Goal: Task Accomplishment & Management: Manage account settings

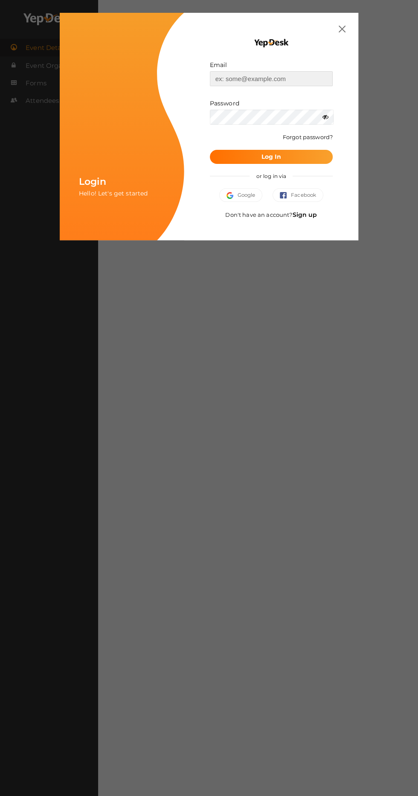
click at [274, 78] on input "text" at bounding box center [271, 78] width 123 height 15
type input "[EMAIL_ADDRESS][PERSON_NAME][DOMAIN_NAME]"
click at [210, 150] on button "Log In" at bounding box center [271, 157] width 123 height 14
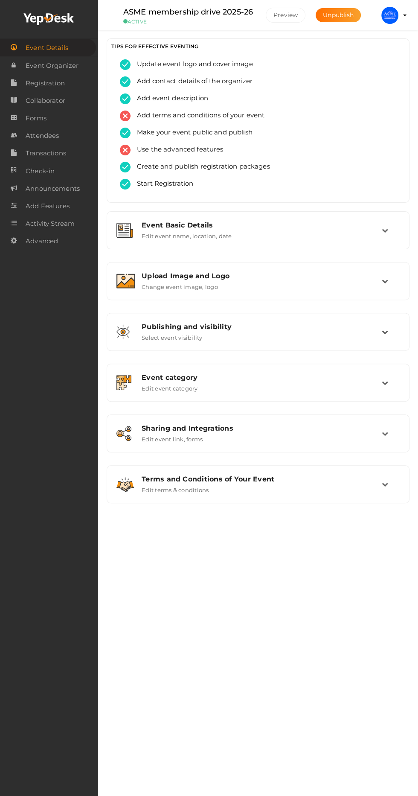
click at [57, 136] on span "Attendees" at bounding box center [42, 135] width 33 height 17
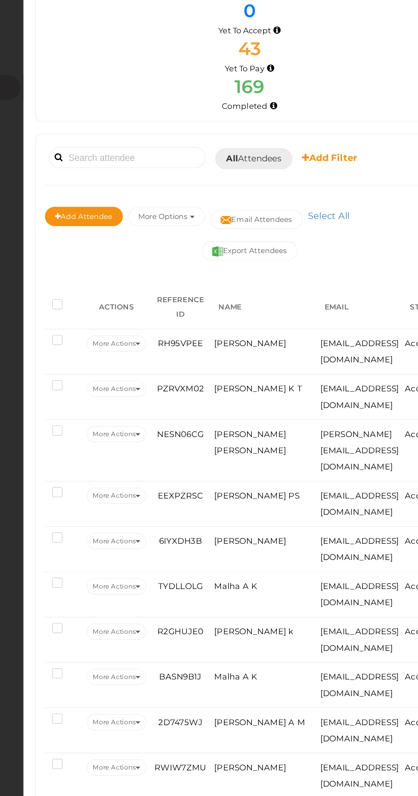
click at [207, 225] on button "More Options" at bounding box center [199, 226] width 54 height 14
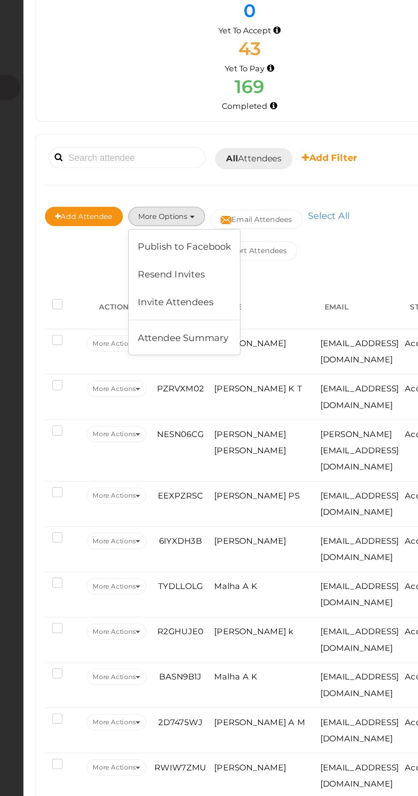
click at [235, 517] on span "Mihammed zidan k" at bounding box center [261, 519] width 56 height 7
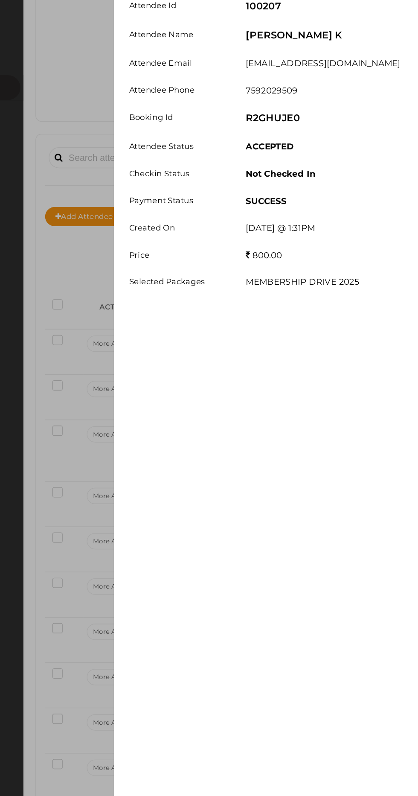
click at [278, 177] on div "Attendee details Basic Form Details Activity History Attendee Id 100207 Attende…" at bounding box center [209, 398] width 418 height 796
click at [276, 181] on div "Attendee details Basic Form Details Activity History Attendee Id 100207 Attende…" at bounding box center [209, 398] width 418 height 796
click at [296, 146] on div "Attendee details Basic Form Details Activity History Attendee Id 100207 Attende…" at bounding box center [209, 398] width 418 height 796
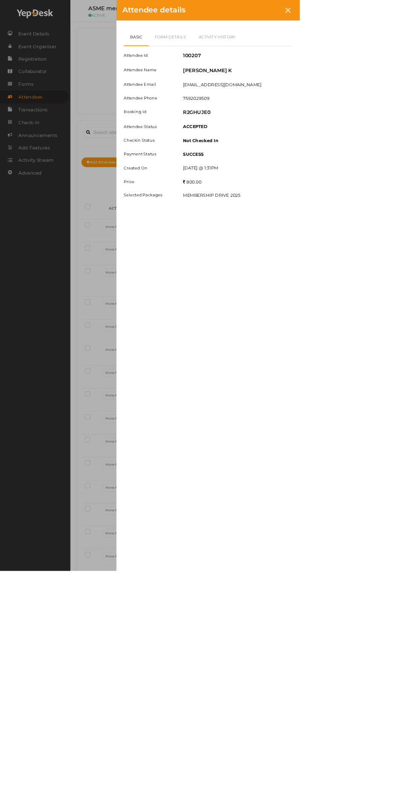
click at [410, 14] on div at bounding box center [402, 14] width 16 height 16
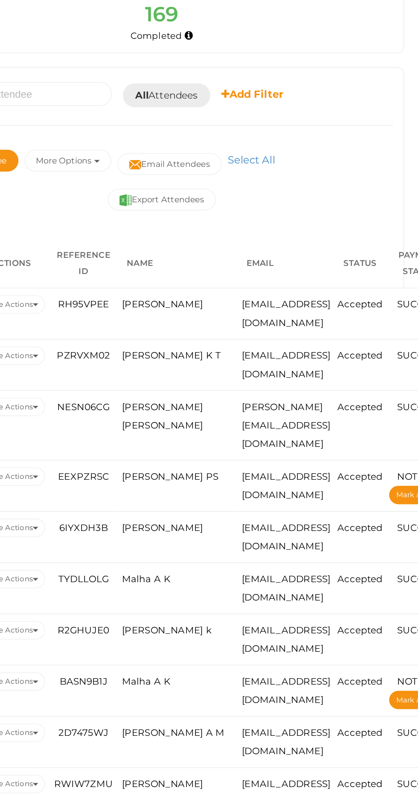
click at [265, 186] on span "All Attendees" at bounding box center [260, 185] width 39 height 9
click at [285, 246] on link "Yet to Pay" at bounding box center [275, 246] width 67 height 20
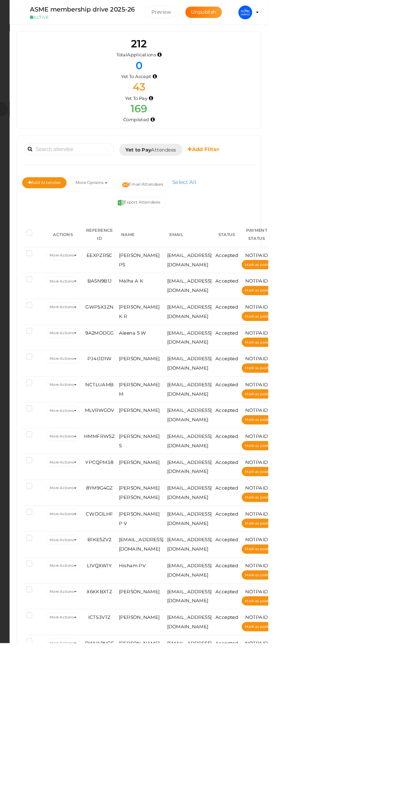
click at [269, 252] on button "Export Attendees" at bounding box center [257, 251] width 67 height 14
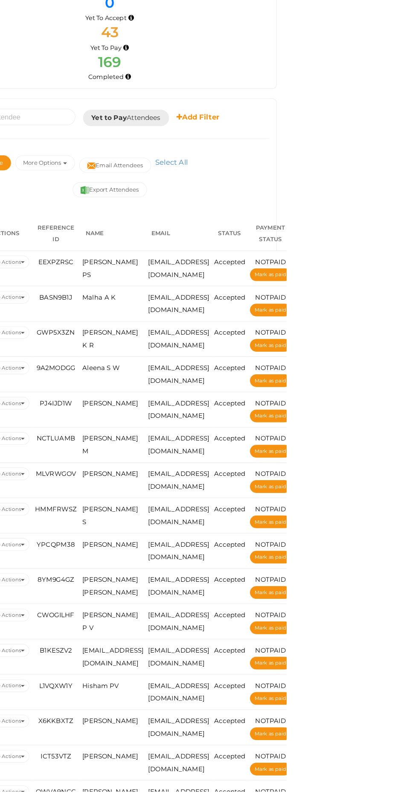
click at [264, 250] on button "Export Attendees" at bounding box center [257, 251] width 67 height 14
click at [253, 249] on button "Export Attendees" at bounding box center [257, 251] width 67 height 14
click at [261, 249] on button "Export Attendees" at bounding box center [257, 251] width 67 height 14
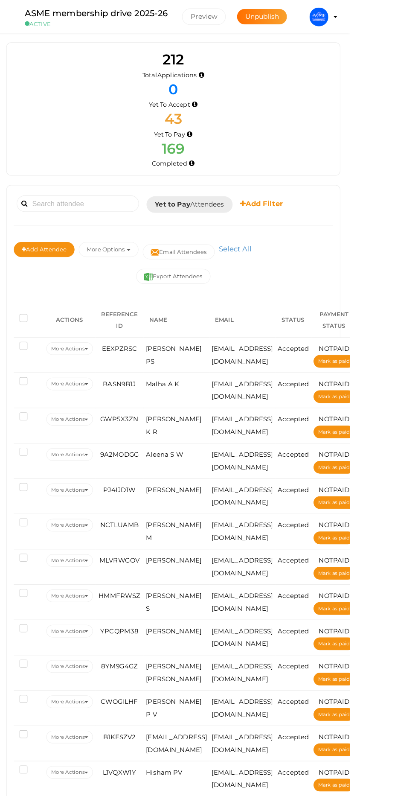
click at [326, 224] on link "Select All" at bounding box center [314, 225] width 34 height 8
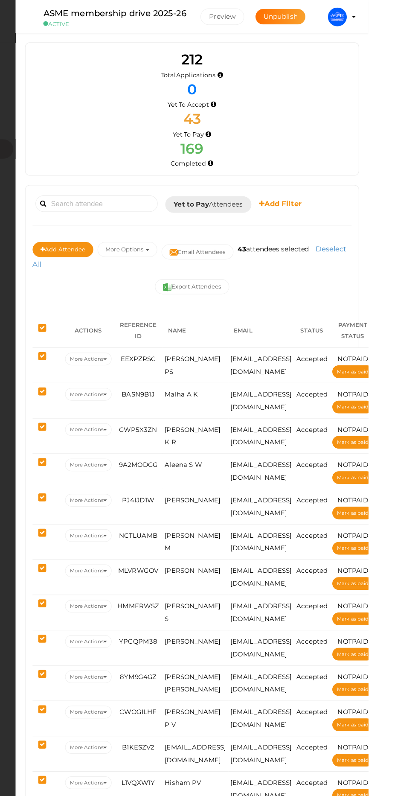
click at [142, 241] on link "Deselect All" at bounding box center [255, 232] width 285 height 22
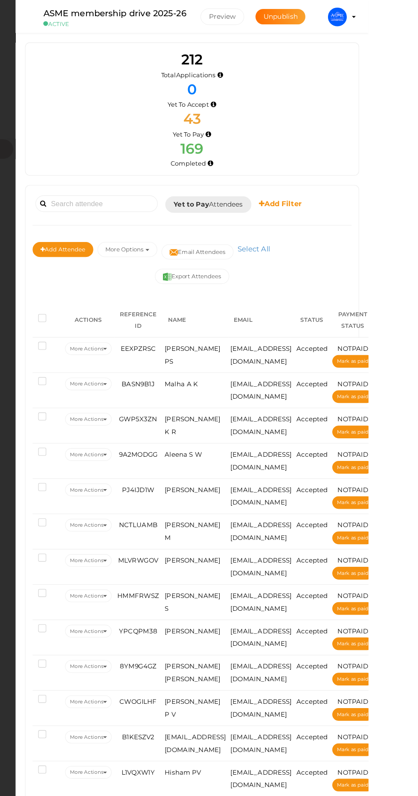
click at [145, 228] on button "Add Attendee" at bounding box center [140, 226] width 55 height 14
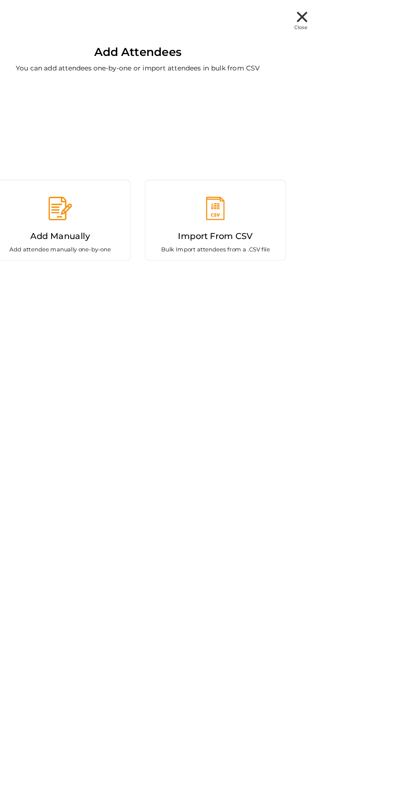
click at [363, 11] on div "Close" at bounding box center [208, 20] width 307 height 18
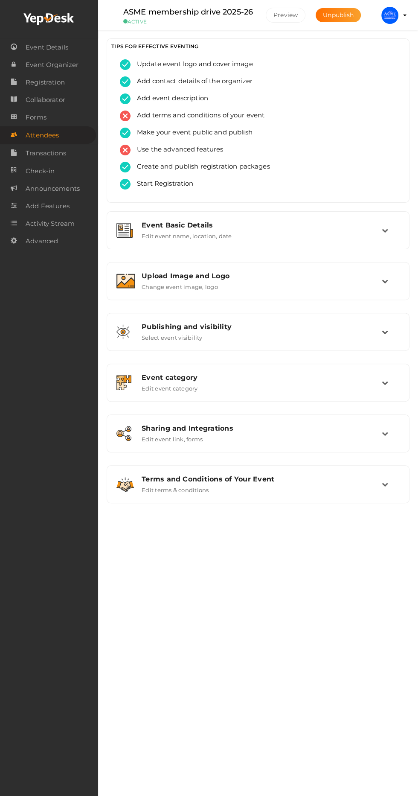
click at [66, 159] on span "Transactions" at bounding box center [46, 153] width 41 height 17
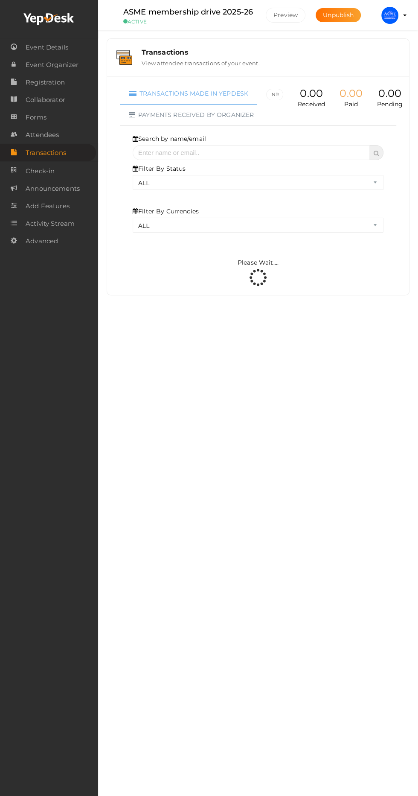
click at [63, 143] on link "Attendees" at bounding box center [49, 134] width 98 height 17
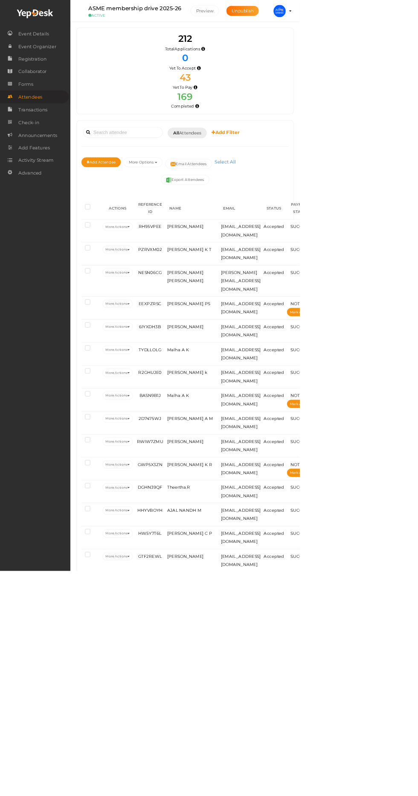
click at [260, 185] on span "All Attendees" at bounding box center [260, 185] width 39 height 9
click at [275, 248] on link "Yet to Pay" at bounding box center [275, 246] width 67 height 20
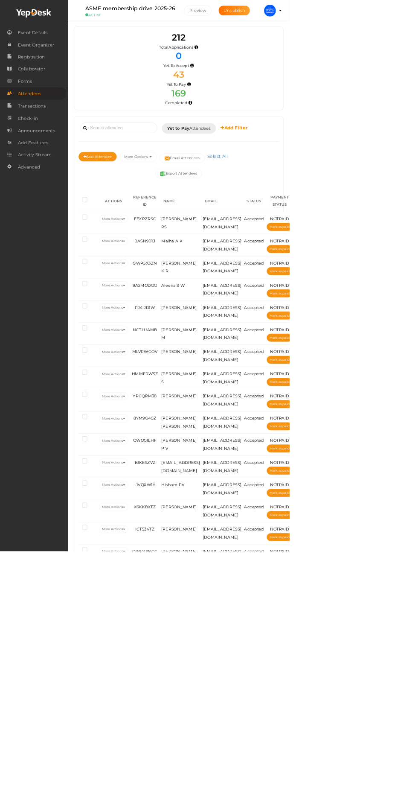
click at [398, 15] on profile-pic at bounding box center [389, 15] width 17 height 8
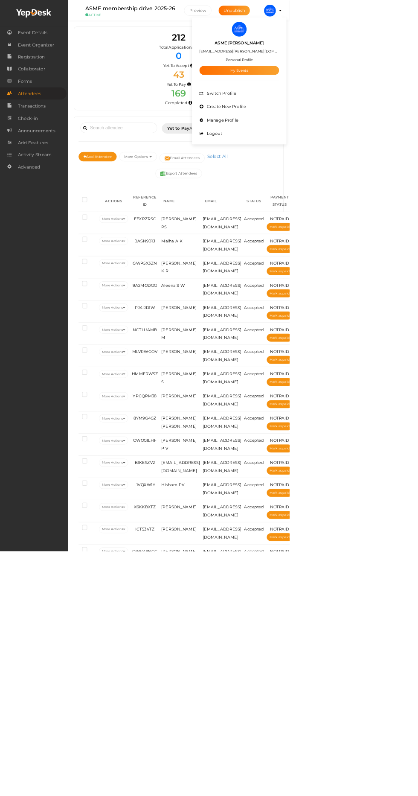
click at [418, 242] on div at bounding box center [209, 398] width 418 height 796
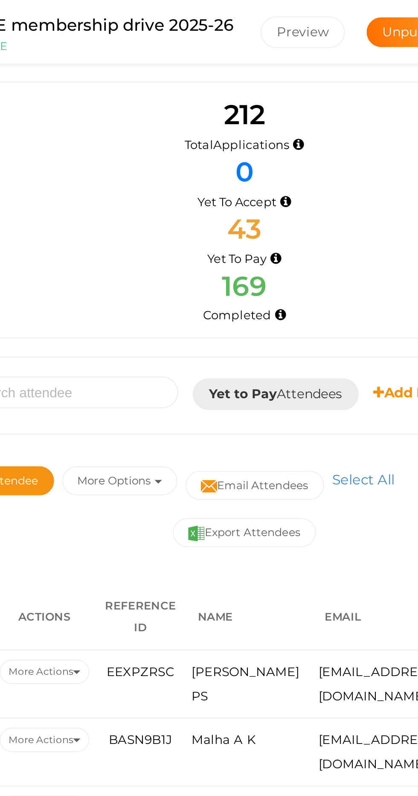
click at [265, 247] on button "Export Attendees" at bounding box center [257, 251] width 67 height 14
click at [259, 252] on button "Export Attendees" at bounding box center [257, 251] width 67 height 14
click at [265, 250] on button "Export Attendees" at bounding box center [257, 251] width 67 height 14
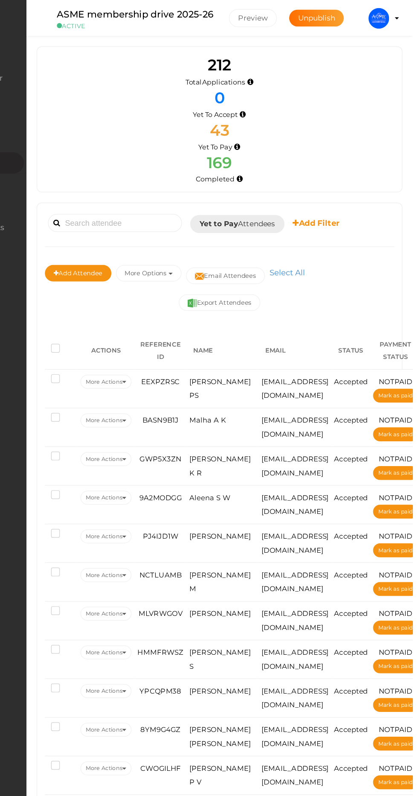
click at [286, 184] on span "Yet to Pay Attendees" at bounding box center [272, 185] width 63 height 9
click at [277, 249] on link "Yet to Pay" at bounding box center [275, 246] width 67 height 20
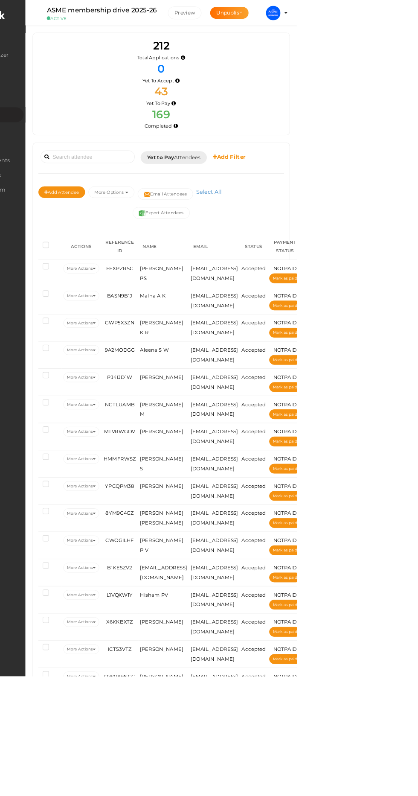
click at [316, 224] on link "Select All" at bounding box center [314, 225] width 34 height 8
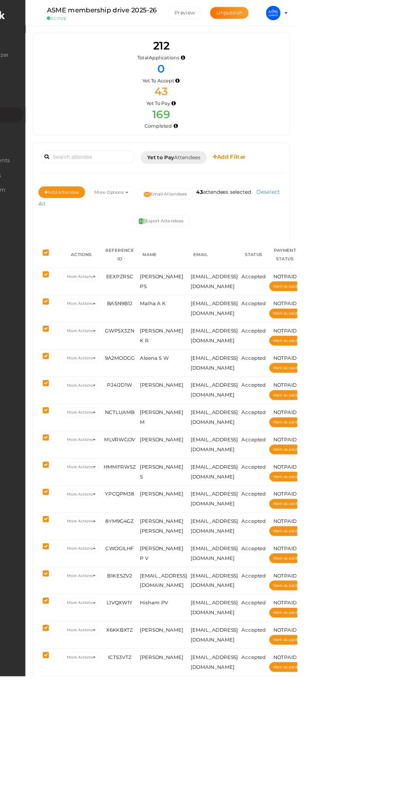
click at [262, 258] on button "Export Attendees" at bounding box center [257, 260] width 67 height 14
click at [271, 261] on button "Export Attendees" at bounding box center [257, 260] width 67 height 14
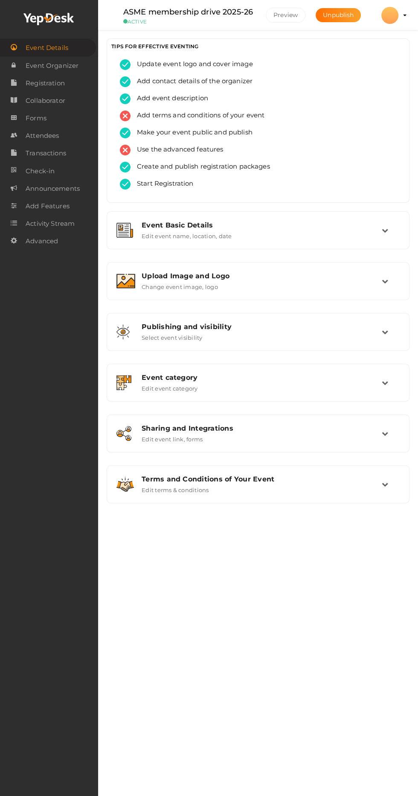
click at [55, 140] on span "Attendees" at bounding box center [42, 135] width 33 height 17
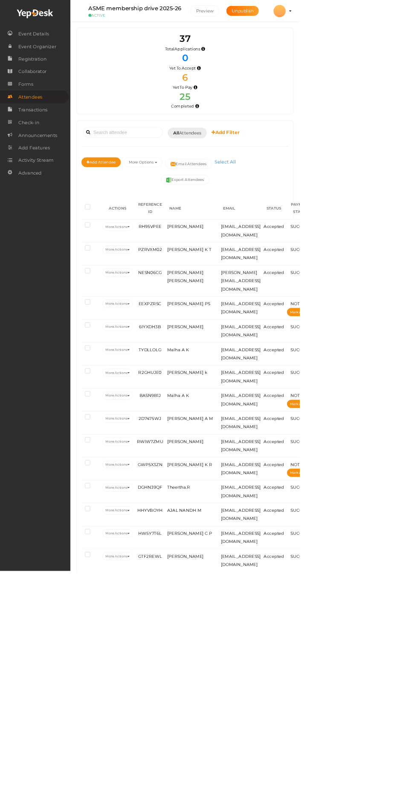
click at [262, 186] on span "All Attendees" at bounding box center [260, 185] width 39 height 9
click at [268, 245] on link "Yet to Pay" at bounding box center [275, 246] width 67 height 20
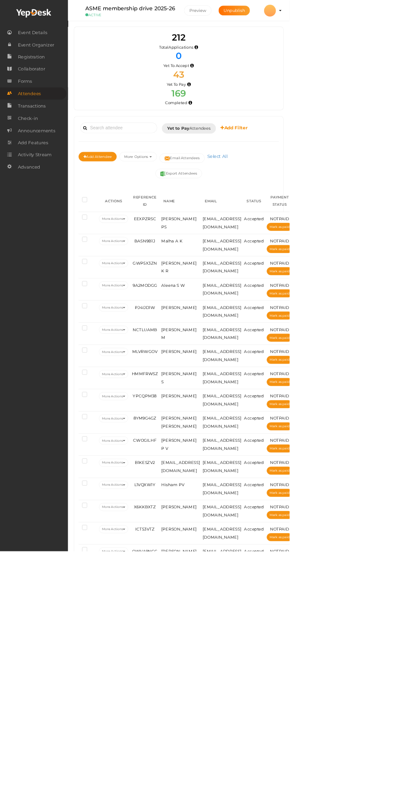
click at [336, 184] on b "Add Filter" at bounding box center [338, 184] width 39 height 8
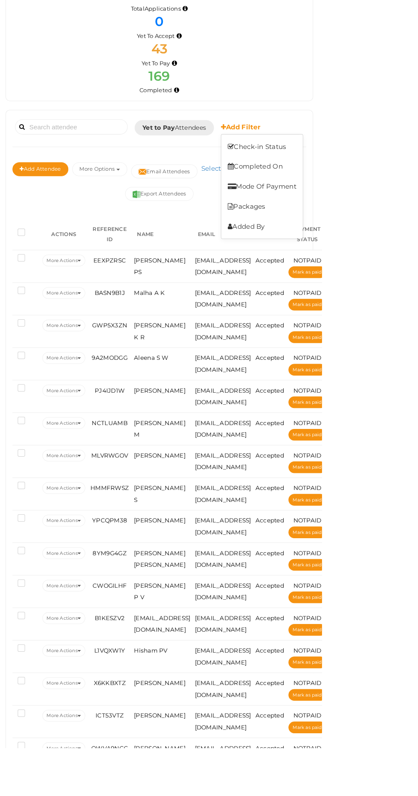
click at [418, 139] on div at bounding box center [209, 398] width 418 height 796
click at [280, 227] on button "Email Attendees" at bounding box center [262, 228] width 65 height 14
click at [325, 226] on link "Select All" at bounding box center [314, 225] width 34 height 8
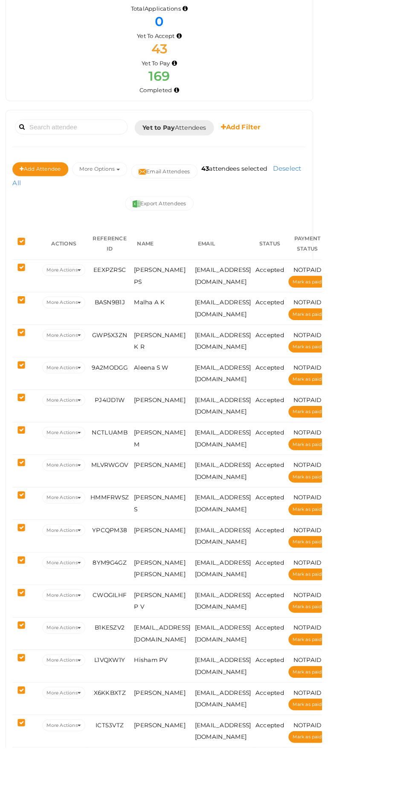
click at [214, 223] on button "More Options" at bounding box center [199, 226] width 54 height 14
click at [381, 108] on div "43 Yet To Pay" at bounding box center [257, 112] width 289 height 27
click at [282, 256] on button "Export Attendees" at bounding box center [257, 260] width 67 height 14
